Goal: Find contact information: Find contact information

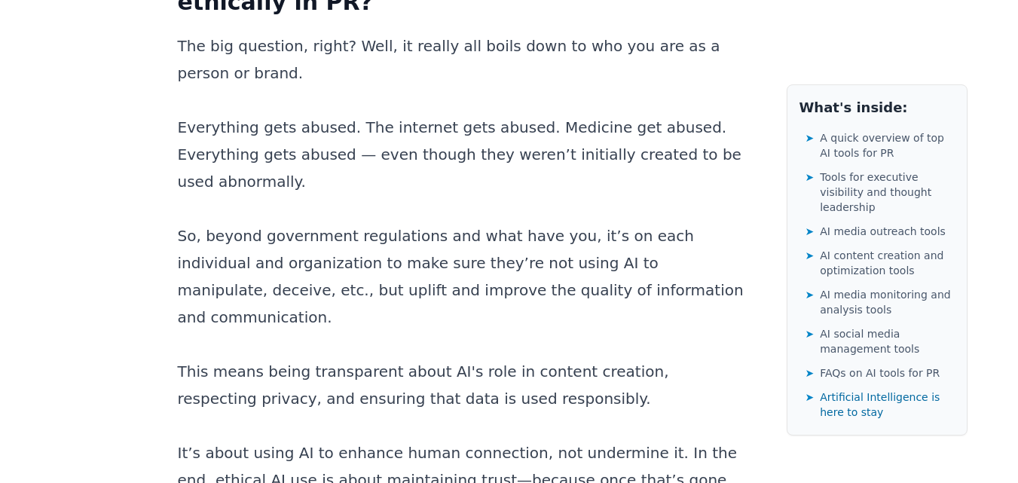
scroll to position [25019, 0]
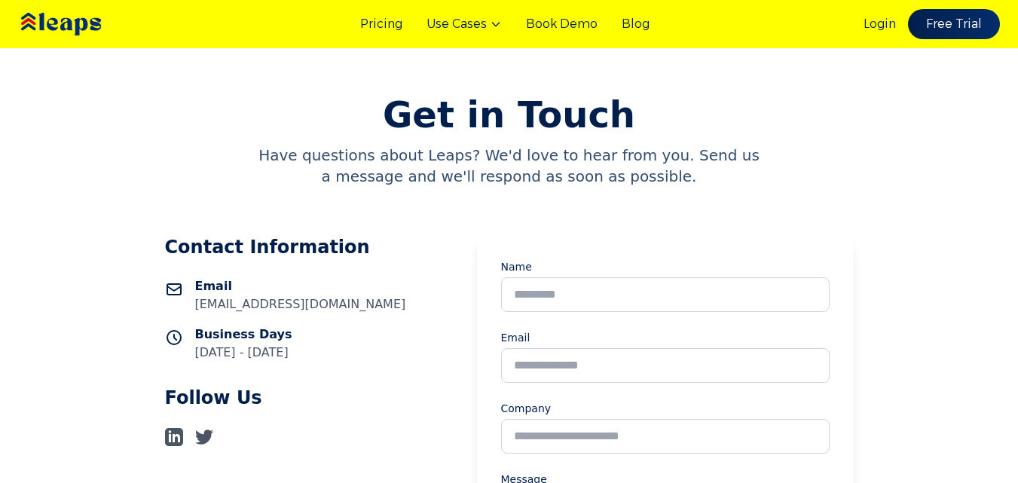
drag, startPoint x: 222, startPoint y: 307, endPoint x: 337, endPoint y: 351, distance: 123.6
click at [337, 351] on div "Business Days [DATE] - [DATE]" at bounding box center [297, 344] width 264 height 36
drag, startPoint x: 295, startPoint y: 308, endPoint x: 185, endPoint y: 305, distance: 109.3
click at [185, 305] on div "Email [EMAIL_ADDRESS][DOMAIN_NAME]" at bounding box center [297, 295] width 264 height 36
click at [341, 291] on div "Email [EMAIL_ADDRESS][DOMAIN_NAME]" at bounding box center [297, 295] width 264 height 36
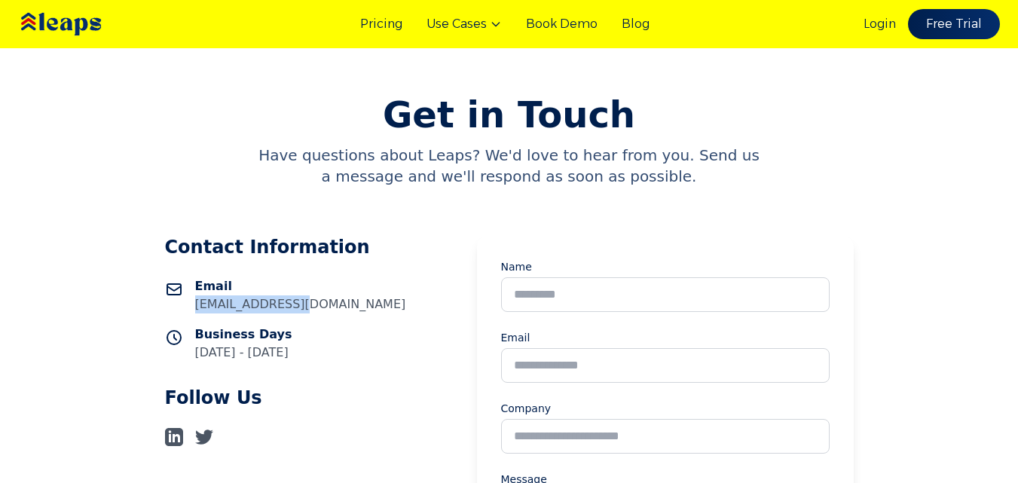
drag, startPoint x: 192, startPoint y: 304, endPoint x: 295, endPoint y: 306, distance: 102.5
click at [295, 306] on div "Email [EMAIL_ADDRESS][DOMAIN_NAME]" at bounding box center [297, 295] width 264 height 36
copy p "[EMAIL_ADDRESS][DOMAIN_NAME]"
